Goal: Use online tool/utility: Utilize a website feature to perform a specific function

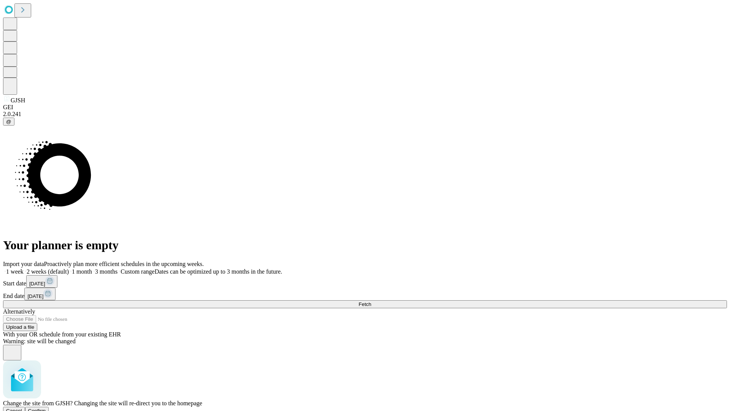
click at [46, 408] on span "Confirm" at bounding box center [37, 411] width 18 height 6
click at [69, 268] on label "2 weeks (default)" at bounding box center [46, 271] width 45 height 6
click at [371, 301] on span "Fetch" at bounding box center [365, 304] width 13 height 6
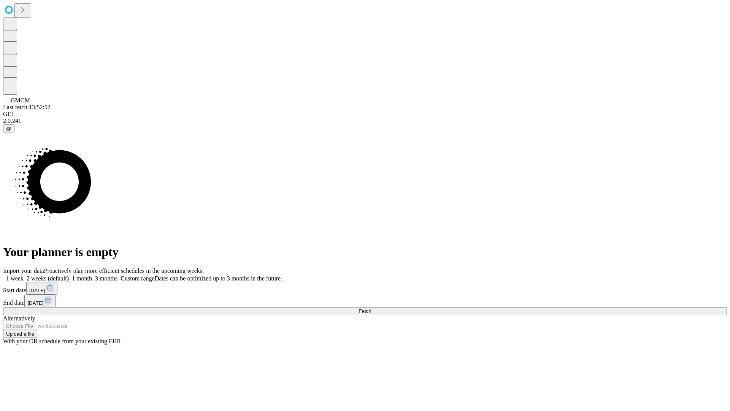
click at [69, 275] on label "2 weeks (default)" at bounding box center [46, 278] width 45 height 6
click at [371, 308] on span "Fetch" at bounding box center [365, 311] width 13 height 6
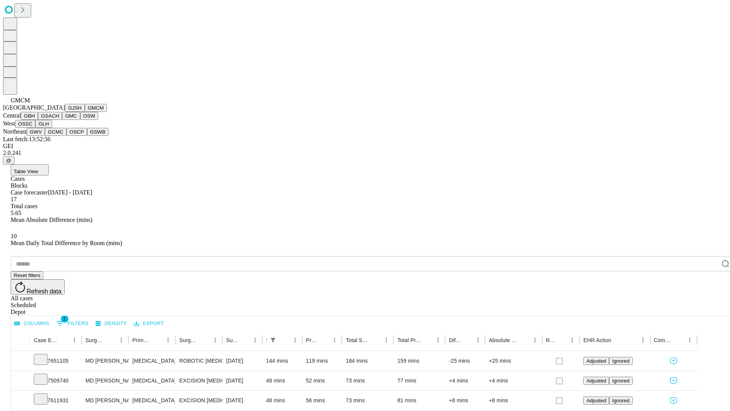
click at [38, 120] on button "GBH" at bounding box center [29, 116] width 17 height 8
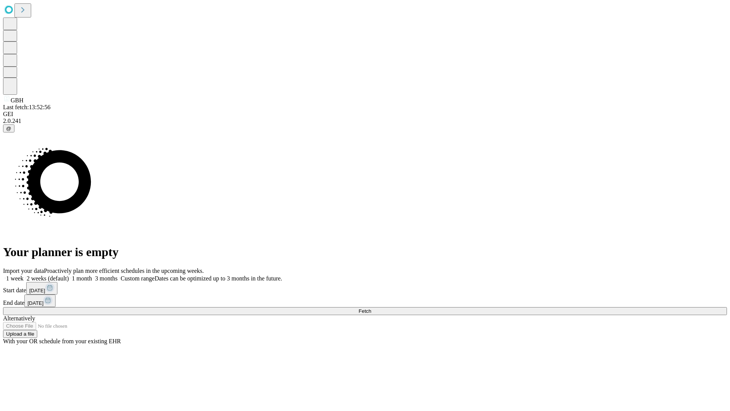
click at [371, 308] on span "Fetch" at bounding box center [365, 311] width 13 height 6
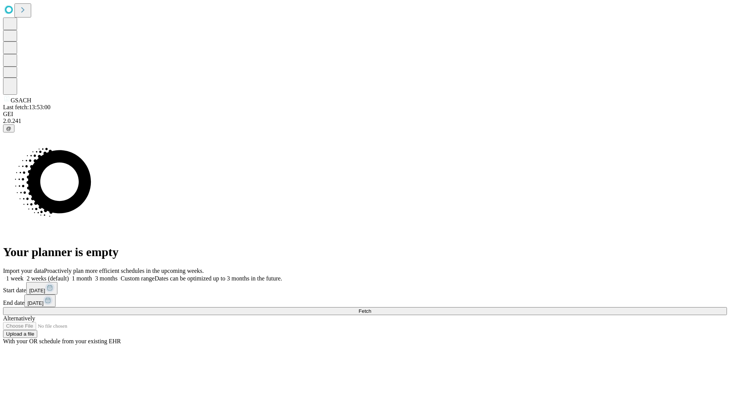
click at [69, 275] on label "2 weeks (default)" at bounding box center [46, 278] width 45 height 6
click at [371, 308] on span "Fetch" at bounding box center [365, 311] width 13 height 6
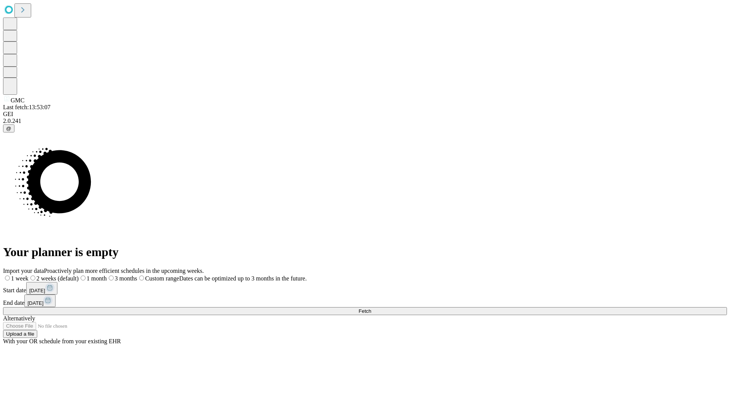
click at [79, 275] on label "2 weeks (default)" at bounding box center [54, 278] width 50 height 6
click at [371, 308] on span "Fetch" at bounding box center [365, 311] width 13 height 6
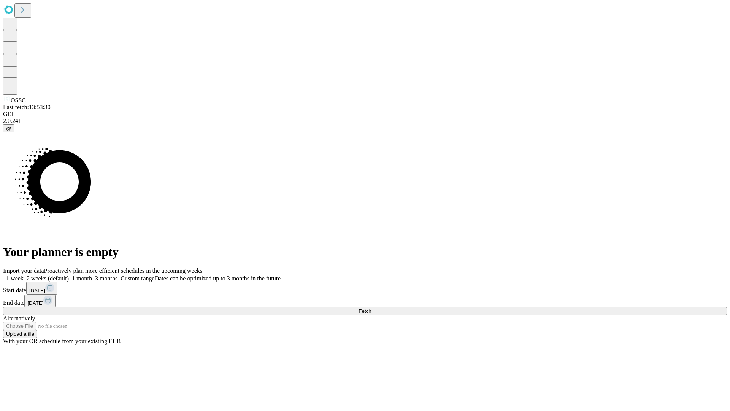
click at [69, 275] on label "2 weeks (default)" at bounding box center [46, 278] width 45 height 6
click at [371, 308] on span "Fetch" at bounding box center [365, 311] width 13 height 6
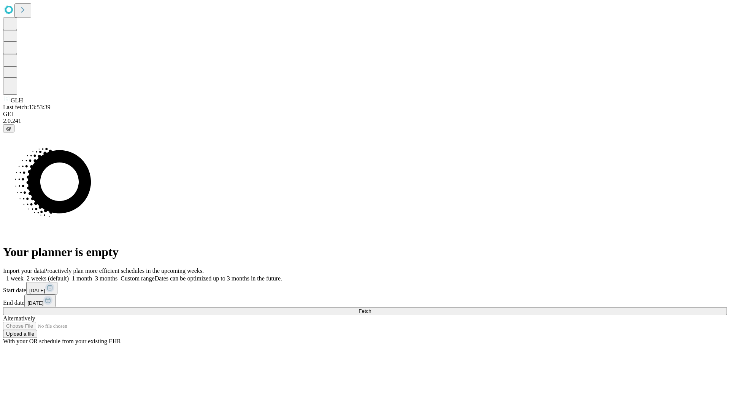
click at [69, 275] on label "2 weeks (default)" at bounding box center [46, 278] width 45 height 6
click at [371, 308] on span "Fetch" at bounding box center [365, 311] width 13 height 6
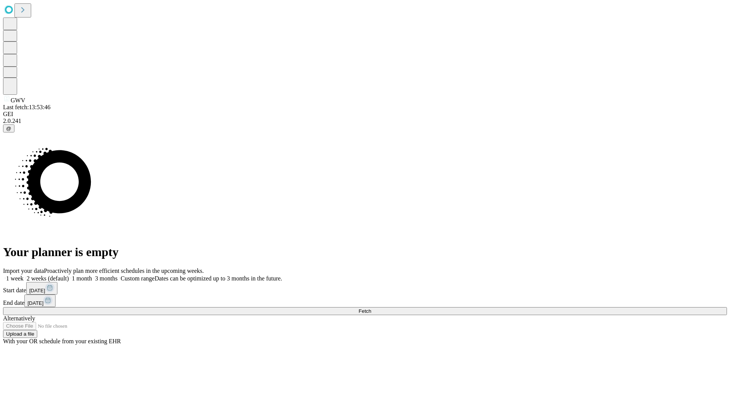
click at [69, 275] on label "2 weeks (default)" at bounding box center [46, 278] width 45 height 6
click at [371, 308] on span "Fetch" at bounding box center [365, 311] width 13 height 6
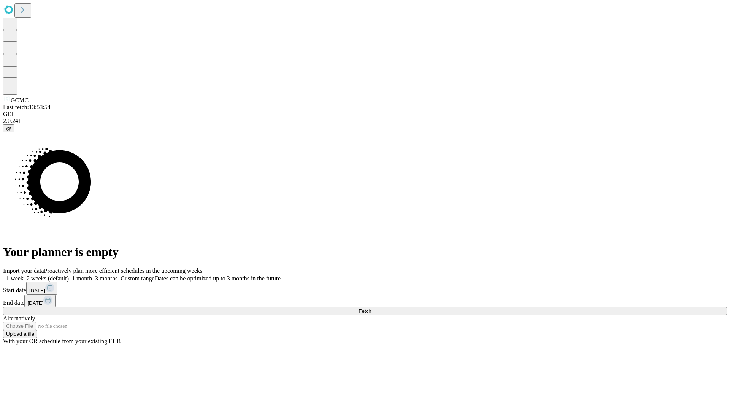
click at [69, 275] on label "2 weeks (default)" at bounding box center [46, 278] width 45 height 6
click at [371, 308] on span "Fetch" at bounding box center [365, 311] width 13 height 6
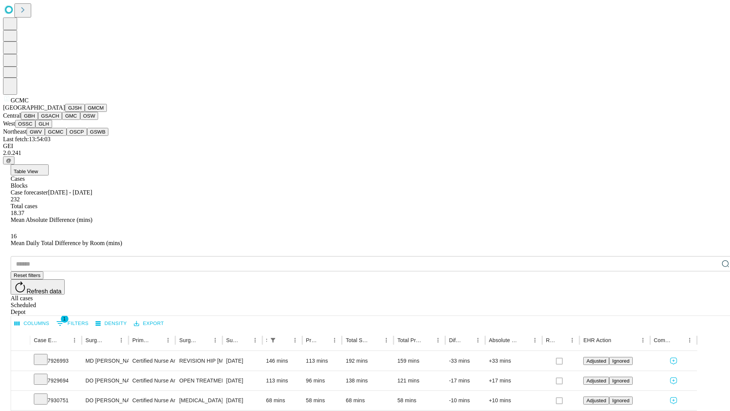
click at [67, 136] on button "OSCP" at bounding box center [77, 132] width 21 height 8
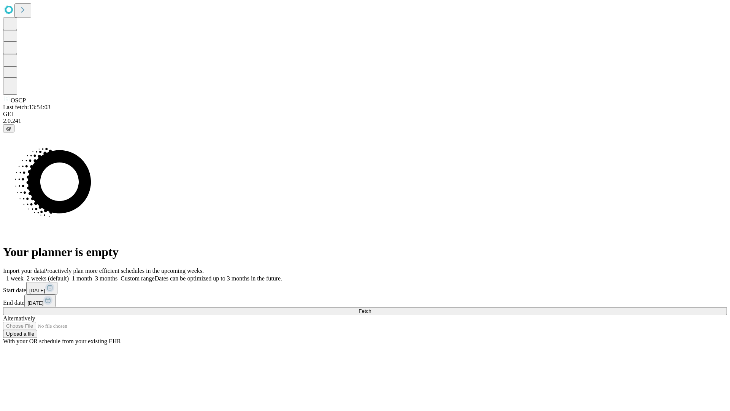
click at [371, 308] on span "Fetch" at bounding box center [365, 311] width 13 height 6
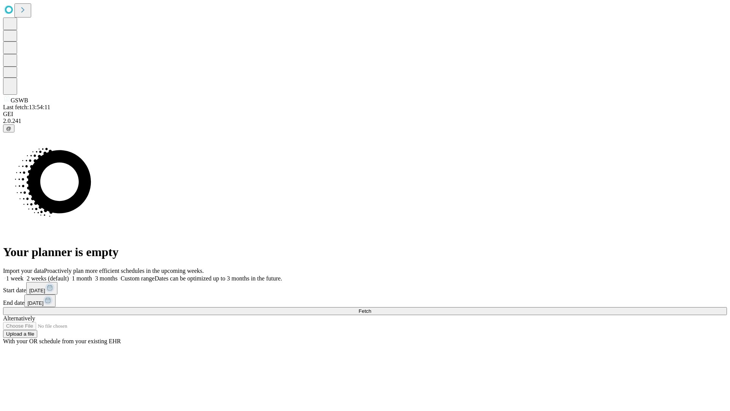
click at [69, 275] on label "2 weeks (default)" at bounding box center [46, 278] width 45 height 6
click at [371, 308] on span "Fetch" at bounding box center [365, 311] width 13 height 6
